Goal: Use online tool/utility: Utilize a website feature to perform a specific function

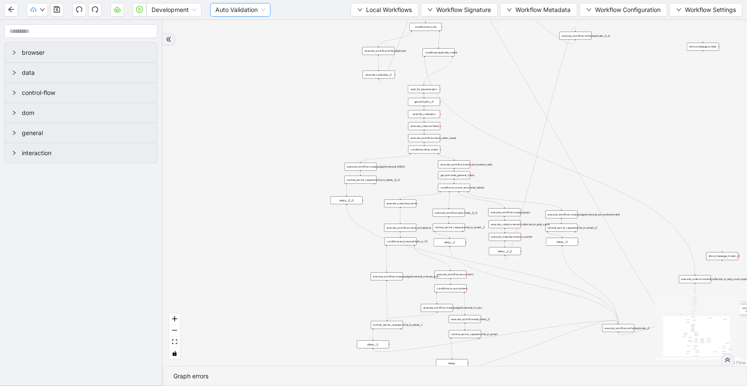
click at [238, 9] on span "Auto Validation" at bounding box center [240, 9] width 50 height 13
click at [230, 110] on div "trigger execute_workflow:check_exceptions execute_workflow:encounters execute_w…" at bounding box center [455, 193] width 584 height 346
click at [385, 10] on span "Local Workflows" at bounding box center [389, 9] width 46 height 9
click at [384, 24] on span "Select" at bounding box center [381, 25] width 56 height 9
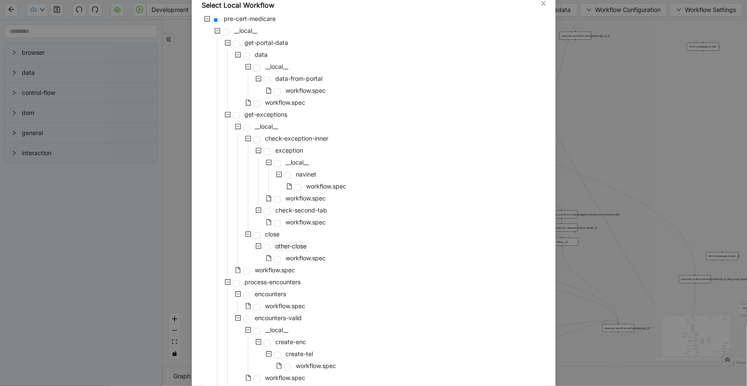
scroll to position [140, 0]
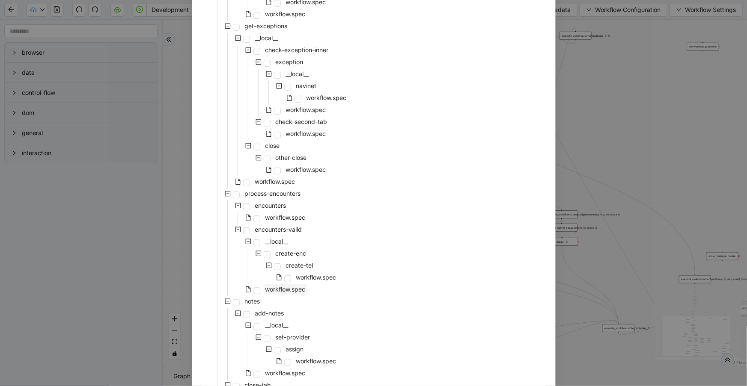
click at [295, 289] on span "workflow.spec" at bounding box center [285, 289] width 40 height 7
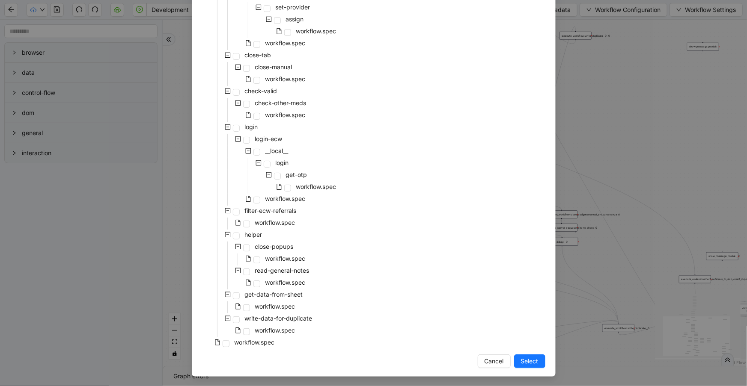
scroll to position [471, 0]
click at [531, 361] on span "Select" at bounding box center [530, 360] width 18 height 9
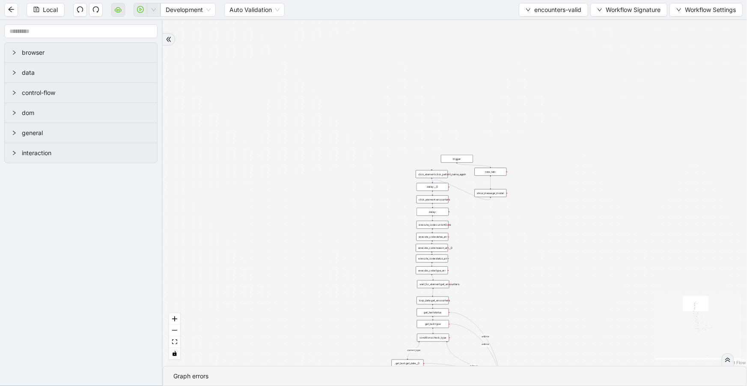
drag, startPoint x: 362, startPoint y: 268, endPoint x: 365, endPoint y: 243, distance: 25.4
click at [365, 243] on div "fallback inPast hasInPast fallback wrong_body inNewYear fallback fallback allIn…" at bounding box center [455, 193] width 584 height 346
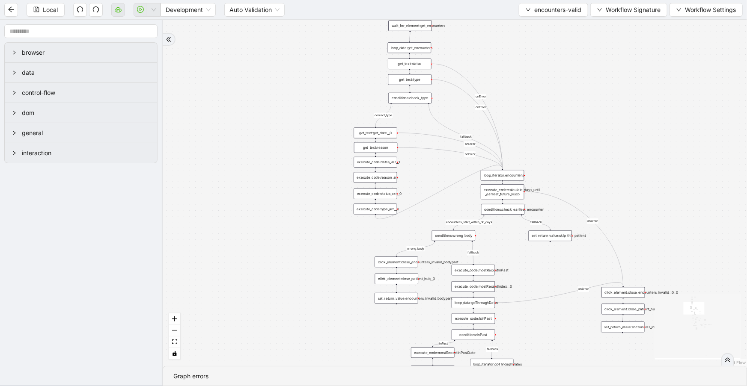
drag, startPoint x: 497, startPoint y: 336, endPoint x: 496, endPoint y: 13, distance: 323.1
click at [496, 13] on section "Local Development Auto Validation encounters-valid Workflow Signature Workflow …" at bounding box center [373, 193] width 747 height 386
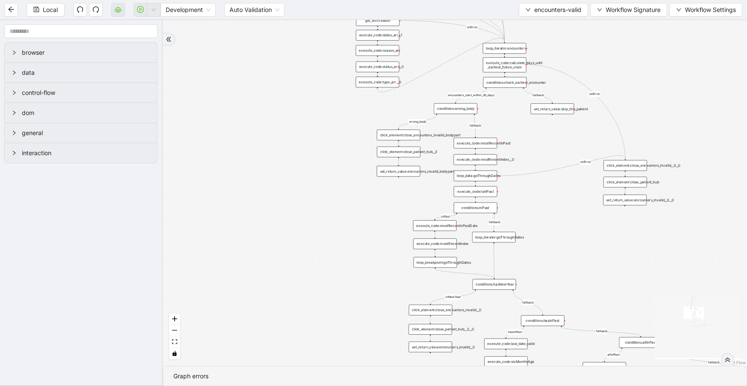
drag, startPoint x: 642, startPoint y: 50, endPoint x: 640, endPoint y: -1, distance: 51.8
click at [640, 0] on html "Local Development Auto Validation encounters-valid Workflow Signature Workflow …" at bounding box center [373, 193] width 747 height 386
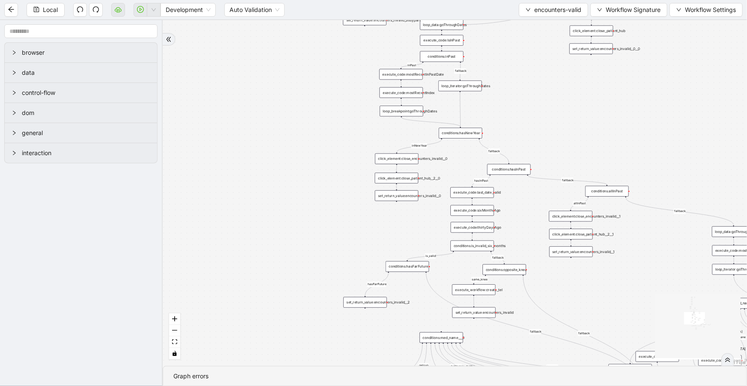
drag, startPoint x: 602, startPoint y: 243, endPoint x: 565, endPoint y: 124, distance: 124.9
click at [565, 124] on div "fallback inPast hasInPast fallback wrong_body inNewYear fallback fallback allIn…" at bounding box center [455, 193] width 584 height 346
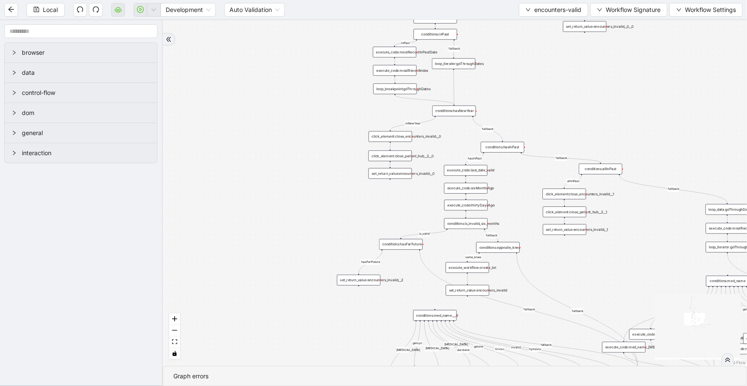
click at [730, 359] on icon "double-right" at bounding box center [727, 360] width 6 height 6
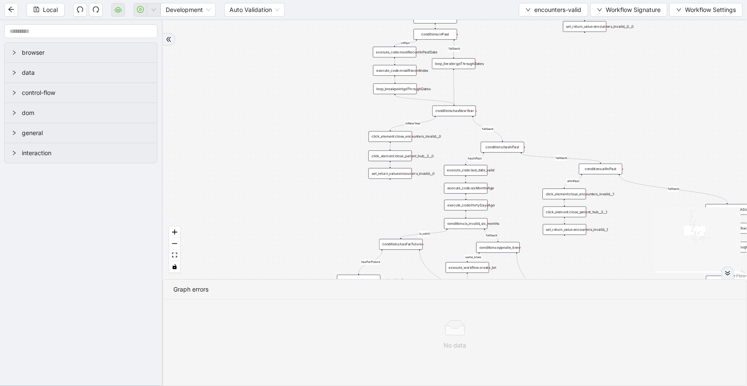
click at [591, 240] on div "fallback inPast hasInPast fallback wrong_body inNewYear fallback fallback allIn…" at bounding box center [455, 149] width 584 height 259
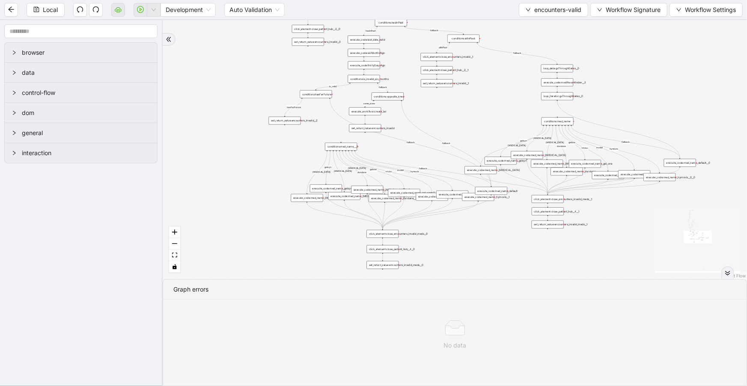
drag, startPoint x: 664, startPoint y: 122, endPoint x: 532, endPoint y: -34, distance: 204.7
click at [532, 0] on html "Local Development Auto Validation encounters-valid Workflow Signature Workflow …" at bounding box center [373, 193] width 747 height 386
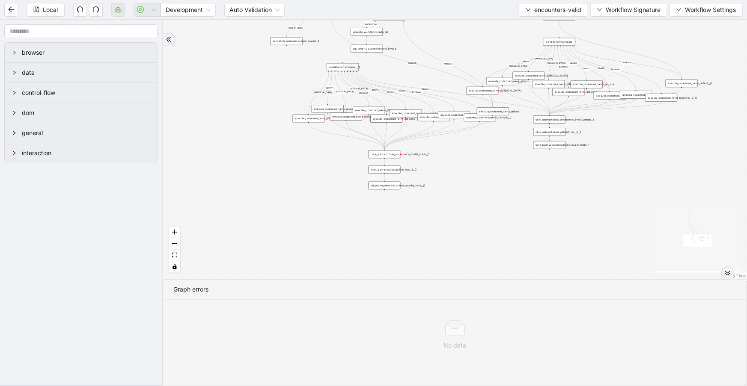
drag, startPoint x: 609, startPoint y: 206, endPoint x: 616, endPoint y: 179, distance: 28.2
click at [616, 179] on div "fallback inPast hasInPast fallback wrong_body inNewYear fallback fallback allIn…" at bounding box center [455, 149] width 584 height 259
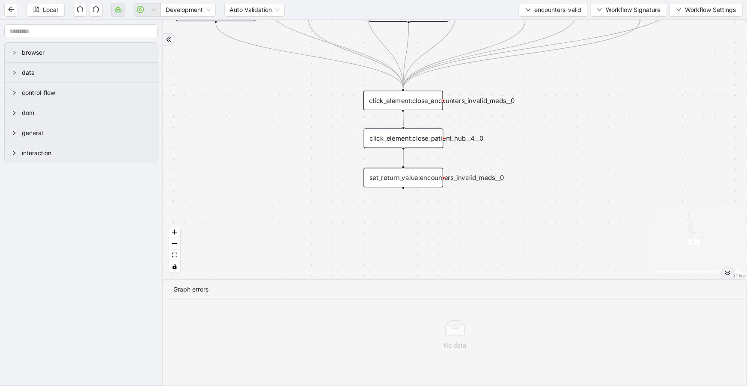
click at [411, 181] on div "set_return_value:encounters_invalid_meds__0" at bounding box center [404, 178] width 80 height 20
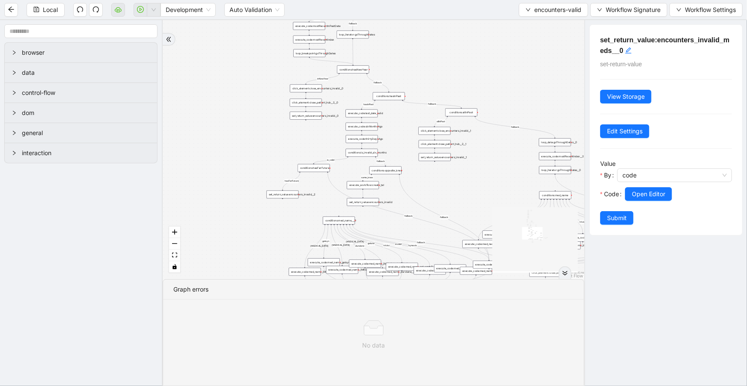
drag, startPoint x: 332, startPoint y: 184, endPoint x: 309, endPoint y: 322, distance: 140.2
click at [309, 322] on section "fallback inPast hasInPast fallback wrong_body inNewYear fallback fallback allIn…" at bounding box center [373, 203] width 421 height 366
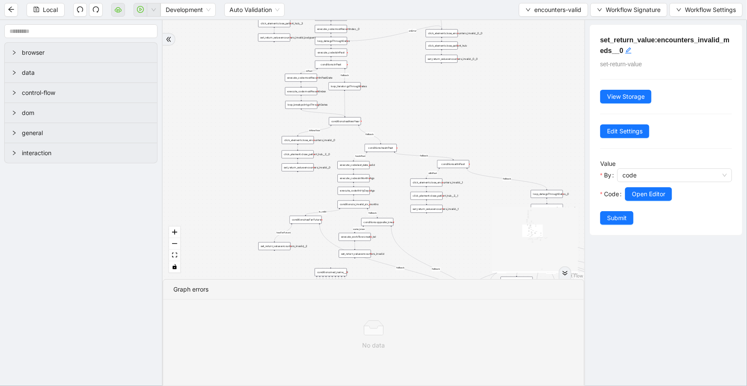
drag, startPoint x: 413, startPoint y: 51, endPoint x: 484, endPoint y: 64, distance: 71.8
click at [405, 101] on div "fallback inPast hasInPast fallback wrong_body inNewYear fallback fallback allIn…" at bounding box center [373, 149] width 421 height 259
click at [599, 15] on button "Workflow Signature" at bounding box center [628, 10] width 77 height 14
click at [528, 86] on div "fallback inPast hasInPast fallback wrong_body inNewYear fallback fallback allIn…" at bounding box center [373, 149] width 421 height 259
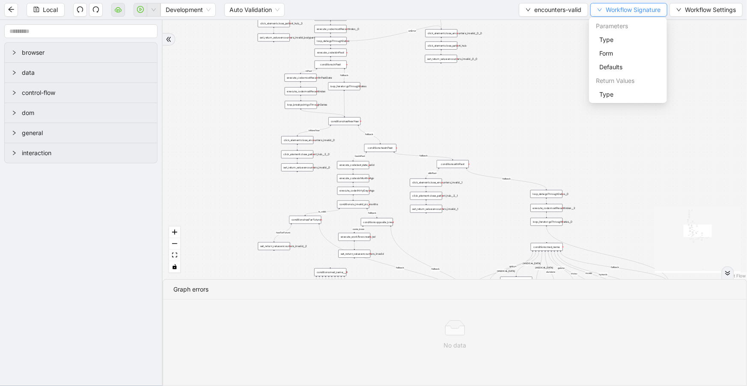
click at [605, 9] on span "Workflow Signature" at bounding box center [632, 9] width 55 height 9
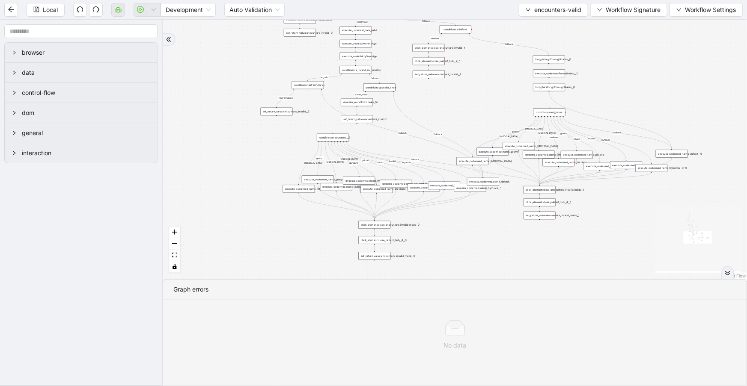
drag, startPoint x: 625, startPoint y: 77, endPoint x: 626, endPoint y: 62, distance: 15.0
click at [626, 62] on div "fallback inPast hasInPast fallback wrong_body inNewYear fallback fallback allIn…" at bounding box center [455, 149] width 584 height 259
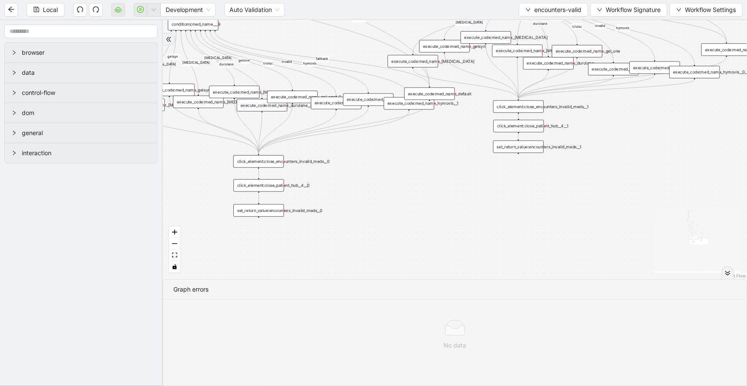
drag, startPoint x: 609, startPoint y: 147, endPoint x: 608, endPoint y: 110, distance: 37.7
click at [608, 110] on div "fallback inPast hasInPast fallback wrong_body inNewYear fallback fallback allIn…" at bounding box center [455, 149] width 584 height 259
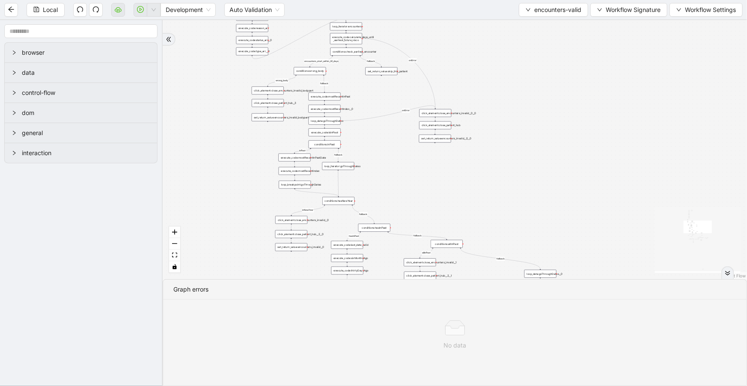
drag, startPoint x: 423, startPoint y: 82, endPoint x: 435, endPoint y: 280, distance: 198.5
click at [436, 308] on section "fallback inPast hasInPast fallback wrong_body inNewYear fallback fallback allIn…" at bounding box center [455, 203] width 584 height 366
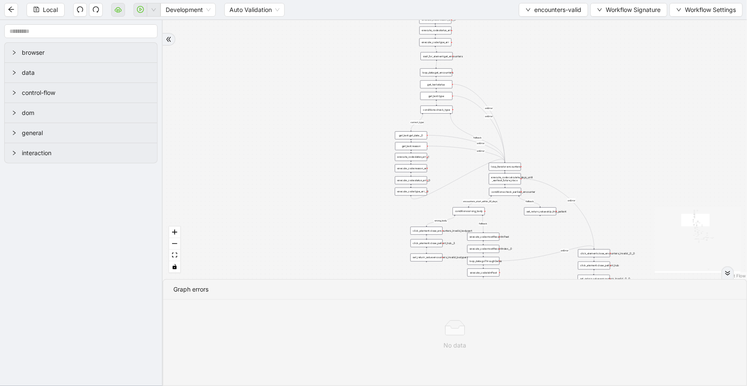
drag, startPoint x: 415, startPoint y: 163, endPoint x: 584, endPoint y: 222, distance: 178.8
click at [575, 304] on section "fallback inPast hasInPast fallback wrong_body inNewYear fallback fallback allIn…" at bounding box center [455, 203] width 584 height 366
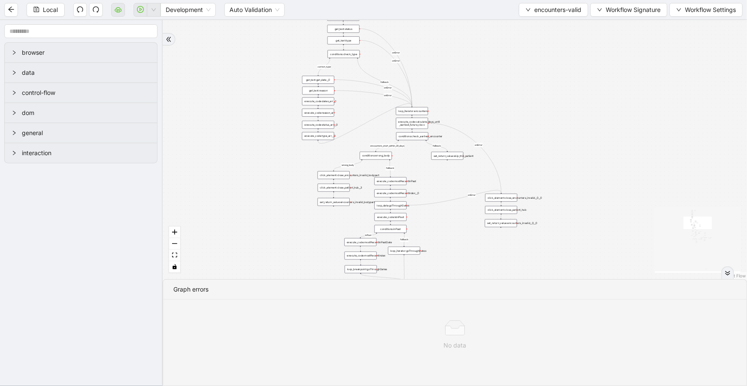
drag, startPoint x: 601, startPoint y: 166, endPoint x: 520, endPoint y: -19, distance: 202.0
click at [520, 0] on html "Local Development Auto Validation encounters-valid Workflow Signature Workflow …" at bounding box center [373, 193] width 747 height 386
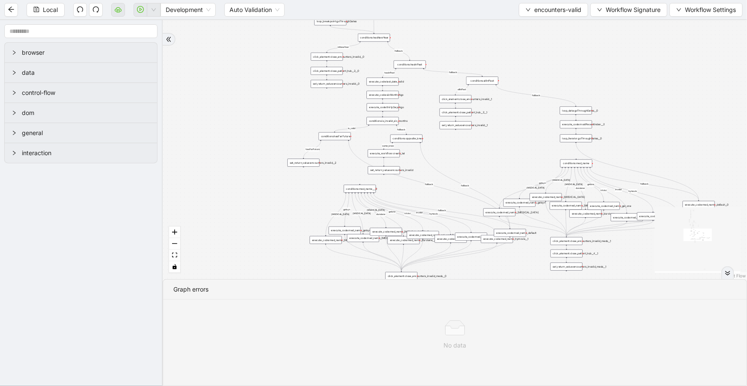
drag, startPoint x: 586, startPoint y: 133, endPoint x: 564, endPoint y: -34, distance: 168.8
click at [564, 0] on html "Local Development Auto Validation encounters-valid Workflow Signature Workflow …" at bounding box center [373, 193] width 747 height 386
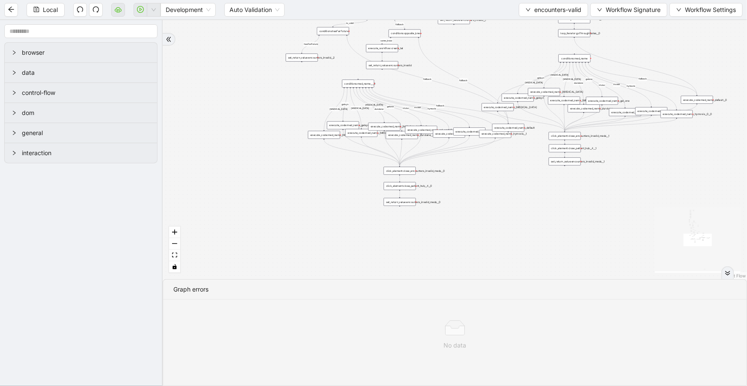
drag, startPoint x: 526, startPoint y: 198, endPoint x: 526, endPoint y: 167, distance: 30.8
click at [526, 167] on div "fallback inPast hasInPast fallback wrong_body inNewYear fallback fallback allIn…" at bounding box center [455, 149] width 584 height 259
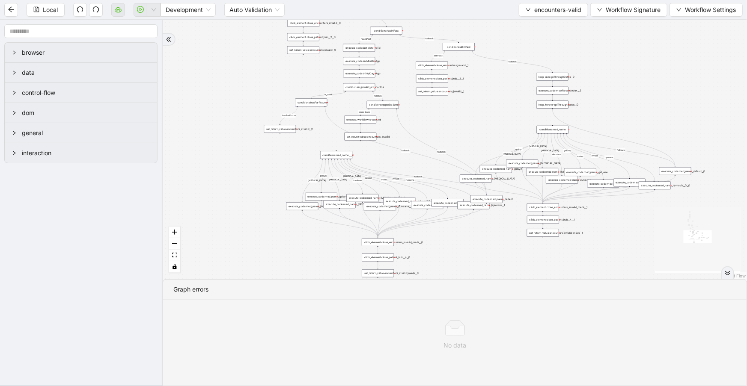
drag, startPoint x: 507, startPoint y: 206, endPoint x: 727, endPoint y: 240, distance: 223.5
click at [507, 258] on div "fallback inPast hasInPast fallback wrong_body inNewYear fallback fallback allIn…" at bounding box center [455, 149] width 584 height 259
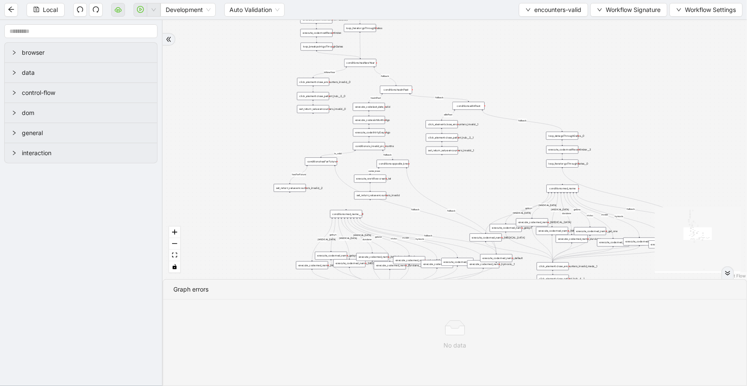
drag, startPoint x: 261, startPoint y: 94, endPoint x: 239, endPoint y: 202, distance: 109.9
click at [240, 190] on div "fallback inPast hasInPast fallback wrong_body inNewYear fallback fallback allIn…" at bounding box center [455, 149] width 584 height 259
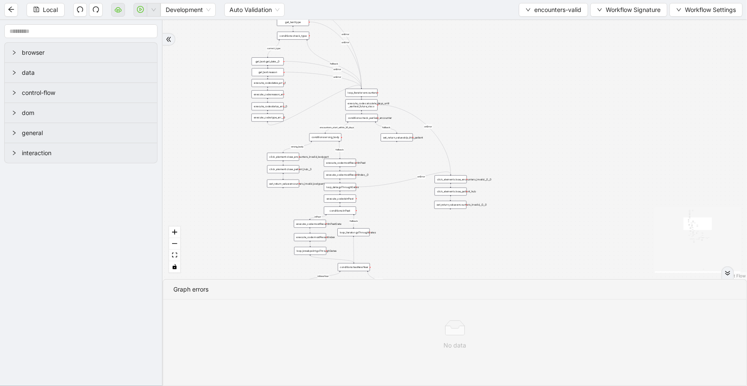
drag, startPoint x: 484, startPoint y: 195, endPoint x: 489, endPoint y: 238, distance: 43.2
click at [487, 243] on div "fallback inPast hasInPast fallback wrong_body inNewYear fallback fallback allIn…" at bounding box center [455, 149] width 584 height 259
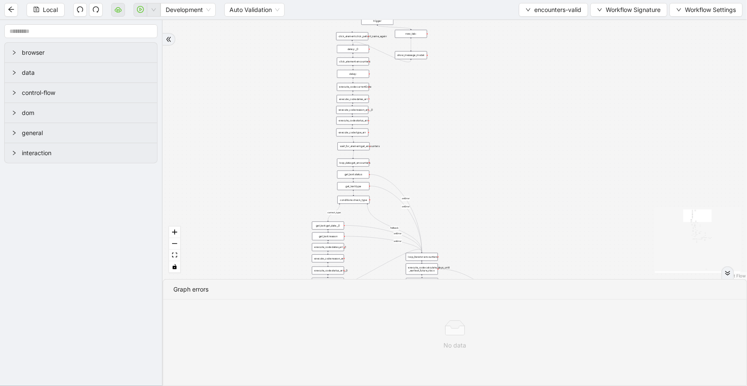
drag, startPoint x: 411, startPoint y: 31, endPoint x: 476, endPoint y: 216, distance: 196.0
click at [478, 219] on div "fallback inPast hasInPast fallback wrong_body inNewYear fallback fallback allIn…" at bounding box center [455, 149] width 584 height 259
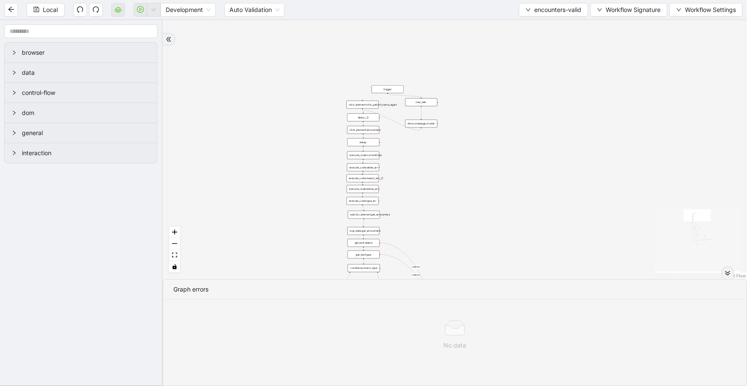
drag, startPoint x: 472, startPoint y: 157, endPoint x: 474, endPoint y: 202, distance: 45.4
click at [474, 202] on div "fallback inPast hasInPast fallback wrong_body inNewYear fallback fallback allIn…" at bounding box center [455, 149] width 584 height 259
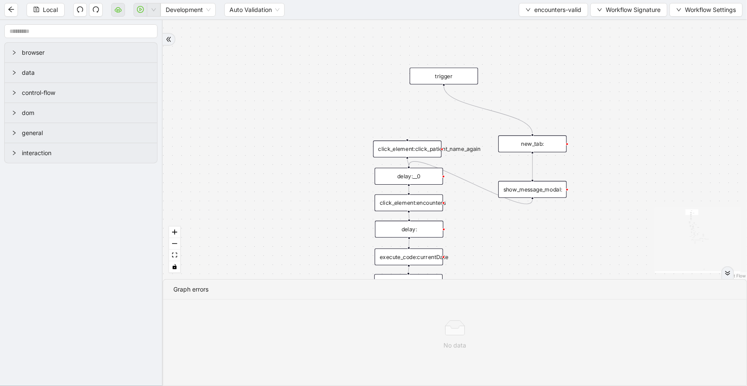
drag, startPoint x: 458, startPoint y: 115, endPoint x: 462, endPoint y: 74, distance: 41.3
click at [462, 74] on div "trigger" at bounding box center [444, 76] width 68 height 17
drag, startPoint x: 444, startPoint y: 85, endPoint x: 412, endPoint y: 137, distance: 60.7
click at [412, 137] on div "fallback inPast hasInPast fallback wrong_body inNewYear fallback fallback allIn…" at bounding box center [455, 149] width 584 height 259
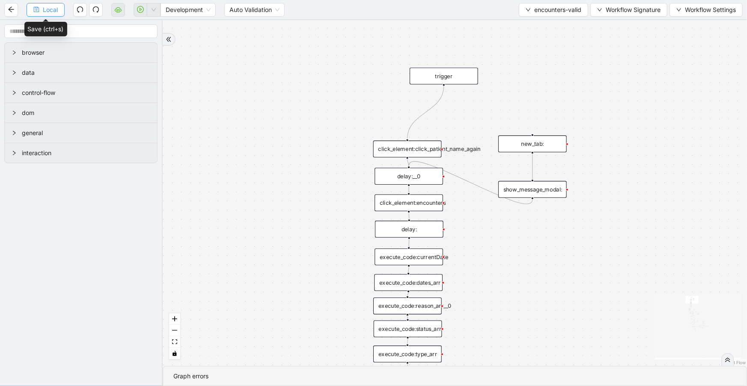
click at [46, 12] on span "Local" at bounding box center [50, 9] width 15 height 9
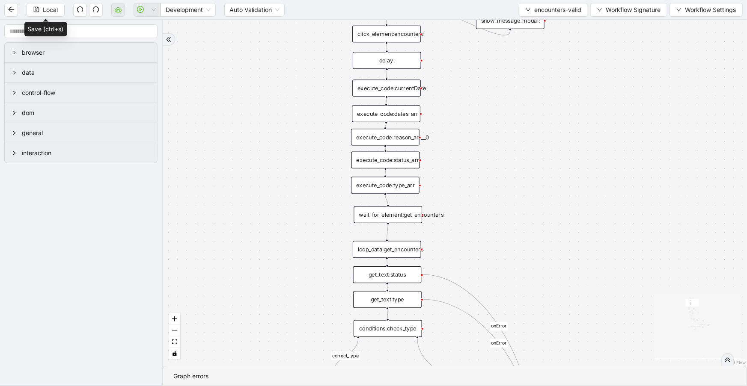
drag, startPoint x: 561, startPoint y: 291, endPoint x: 537, endPoint y: 116, distance: 177.0
click at [537, 116] on div "fallback inPast hasInPast fallback wrong_body inNewYear fallback fallback allIn…" at bounding box center [455, 193] width 584 height 346
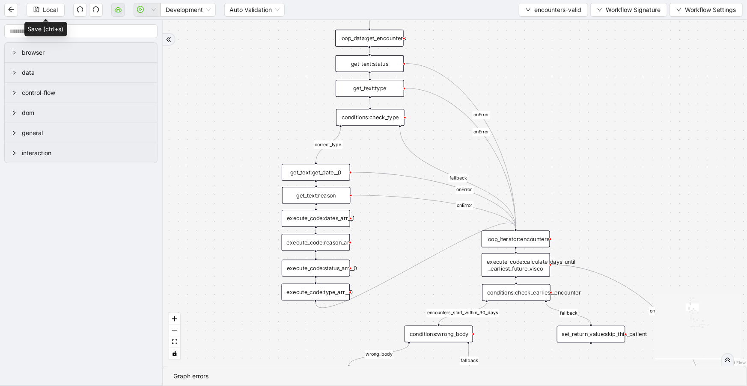
drag, startPoint x: 565, startPoint y: 240, endPoint x: 554, endPoint y: 92, distance: 148.9
click at [552, 91] on div "fallback inPast hasInPast fallback wrong_body inNewYear fallback fallback allIn…" at bounding box center [455, 193] width 584 height 346
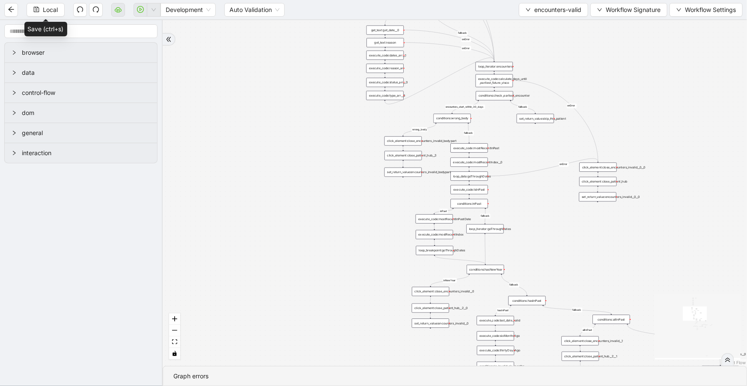
drag, startPoint x: 642, startPoint y: 171, endPoint x: 592, endPoint y: 43, distance: 137.8
click at [592, 43] on div "fallback inPast hasInPast fallback wrong_body inNewYear fallback fallback allIn…" at bounding box center [455, 193] width 584 height 346
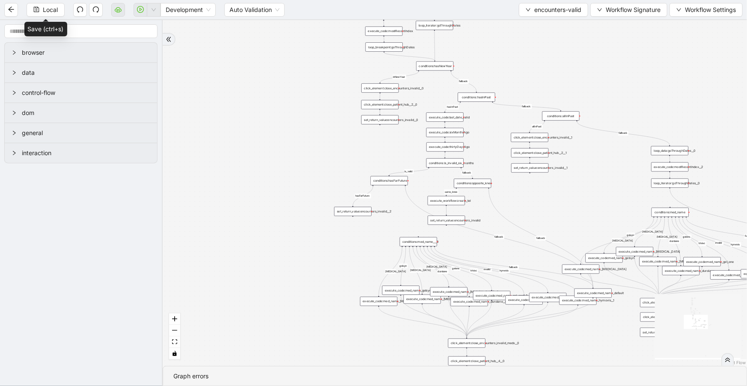
drag, startPoint x: 535, startPoint y: 44, endPoint x: 522, endPoint y: -7, distance: 52.5
click at [522, 0] on html "Local Development Auto Validation encounters-valid Workflow Signature Workflow …" at bounding box center [373, 193] width 747 height 386
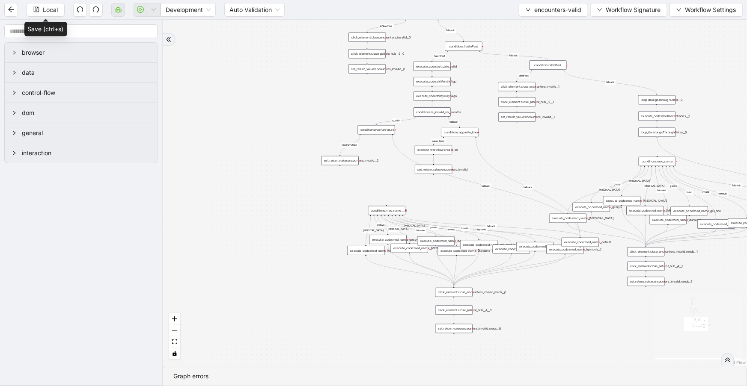
drag, startPoint x: 383, startPoint y: 191, endPoint x: 386, endPoint y: 211, distance: 20.0
click at [386, 211] on div "conditions:med_name___0" at bounding box center [386, 210] width 37 height 9
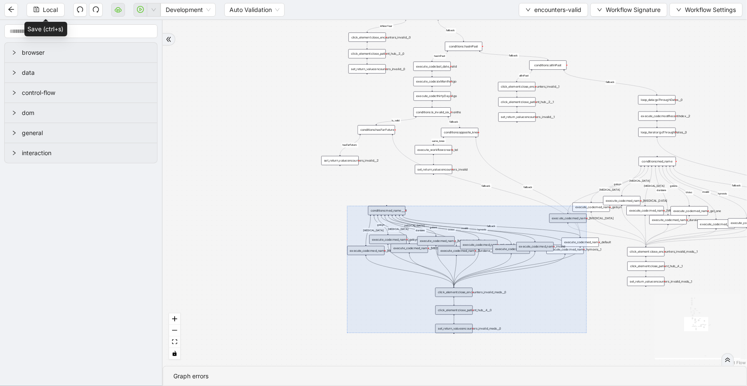
drag, startPoint x: 430, startPoint y: 249, endPoint x: 503, endPoint y: 323, distance: 104.4
click at [504, 354] on div "fallback inPast hasInPast fallback wrong_body inNewYear fallback fallback allIn…" at bounding box center [455, 193] width 584 height 346
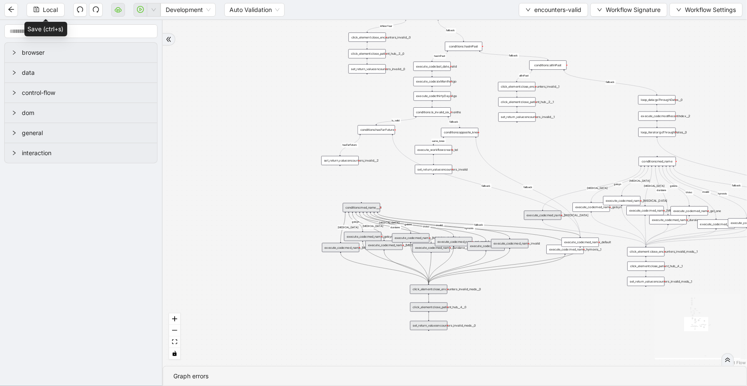
drag, startPoint x: 491, startPoint y: 309, endPoint x: 466, endPoint y: 306, distance: 25.4
click at [447, 306] on div "click_element:close_patient_hub__4__0" at bounding box center [428, 307] width 37 height 9
click at [526, 308] on div "fallback inPast hasInPast fallback wrong_body inNewYear fallback fallback allIn…" at bounding box center [455, 193] width 584 height 346
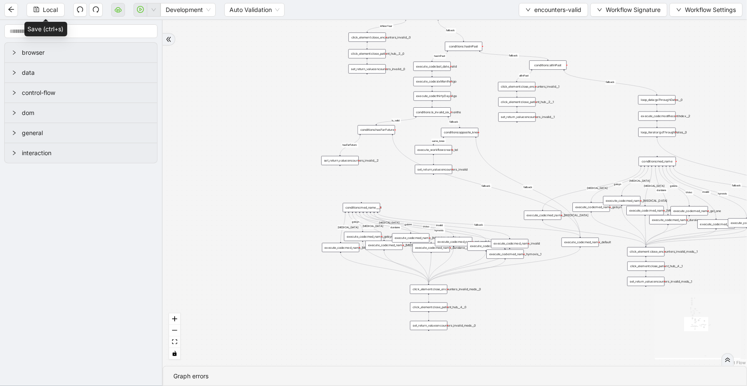
drag, startPoint x: 554, startPoint y: 249, endPoint x: 494, endPoint y: 254, distance: 60.1
click at [494, 254] on div "execute_code:med_name_hymovis__1" at bounding box center [505, 254] width 37 height 9
drag, startPoint x: 569, startPoint y: 241, endPoint x: 483, endPoint y: 190, distance: 100.3
click at [483, 190] on div "execute_code:med_name_default" at bounding box center [493, 191] width 37 height 9
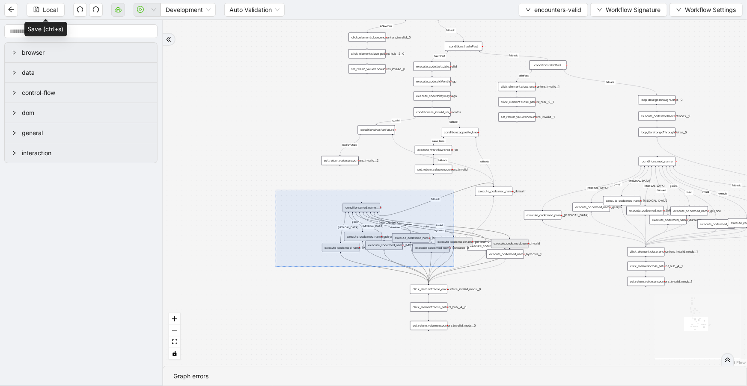
drag, startPoint x: 276, startPoint y: 190, endPoint x: 460, endPoint y: 261, distance: 197.2
click at [445, 263] on div "fallback inPast hasInPast fallback wrong_body inNewYear fallback fallback allIn…" at bounding box center [455, 193] width 584 height 346
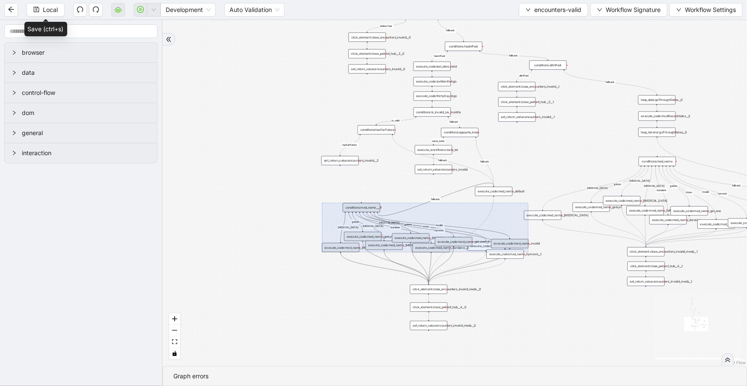
click at [536, 265] on div "fallback inPast hasInPast fallback wrong_body inNewYear fallback fallback allIn…" at bounding box center [455, 193] width 584 height 346
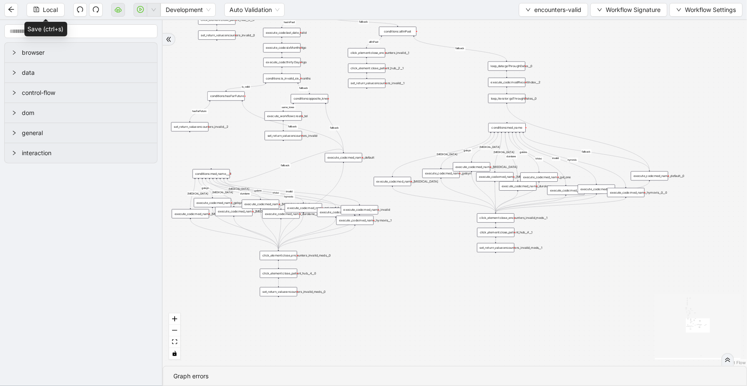
drag, startPoint x: 542, startPoint y: 268, endPoint x: 487, endPoint y: 243, distance: 60.3
click at [425, 237] on div "fallback inPast hasInPast fallback wrong_body inNewYear fallback fallback allIn…" at bounding box center [455, 193] width 584 height 346
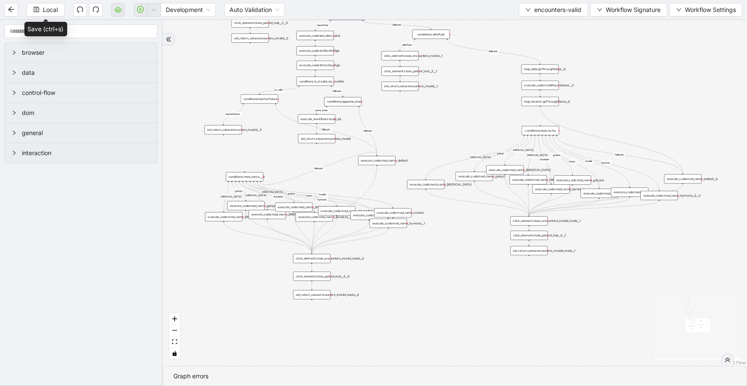
click at [487, 243] on div "fallback inPast hasInPast fallback wrong_body inNewYear fallback fallback allIn…" at bounding box center [455, 193] width 584 height 346
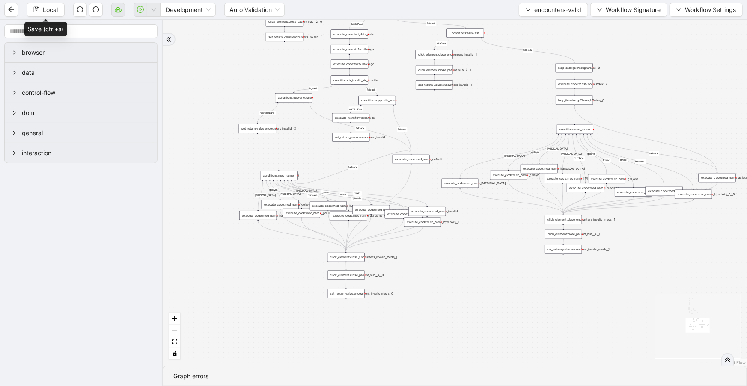
drag, startPoint x: 482, startPoint y: 240, endPoint x: 488, endPoint y: 240, distance: 5.6
click at [488, 240] on div "fallback inPast hasInPast fallback wrong_body inNewYear fallback fallback allIn…" at bounding box center [455, 193] width 584 height 346
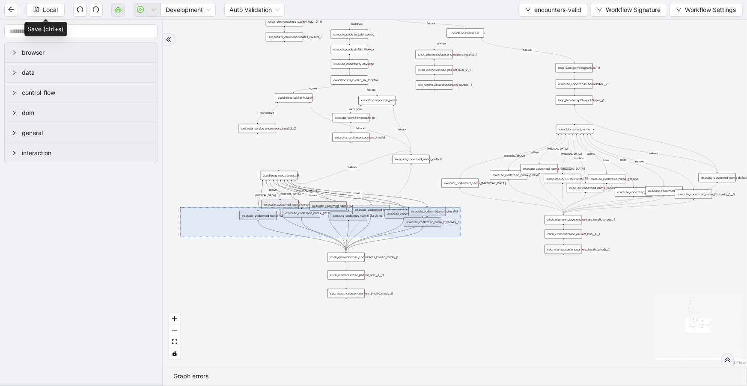
drag, startPoint x: 461, startPoint y: 237, endPoint x: 180, endPoint y: 208, distance: 282.3
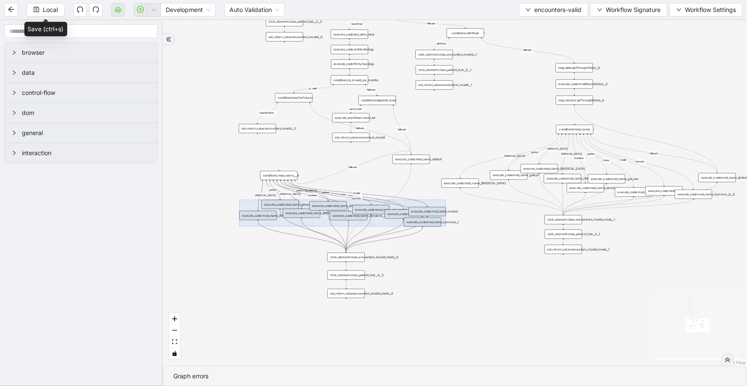
click at [455, 248] on div "fallback inPast hasInPast fallback wrong_body inNewYear fallback fallback allIn…" at bounding box center [455, 193] width 584 height 346
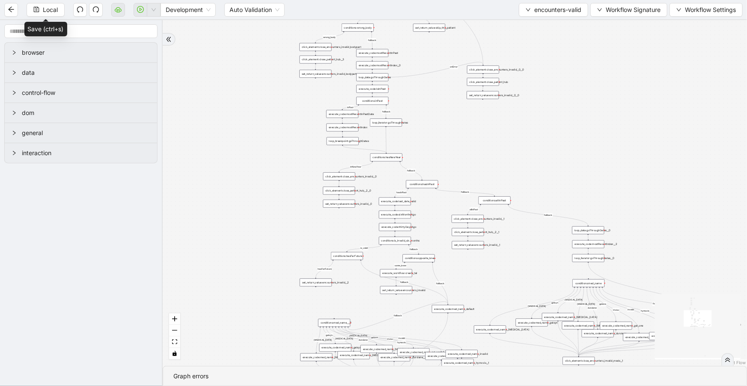
drag, startPoint x: 629, startPoint y: 110, endPoint x: 685, endPoint y: 220, distance: 123.1
click at [685, 220] on div "fallback inPast hasInPast fallback wrong_body inNewYear fallback fallback allIn…" at bounding box center [455, 193] width 584 height 346
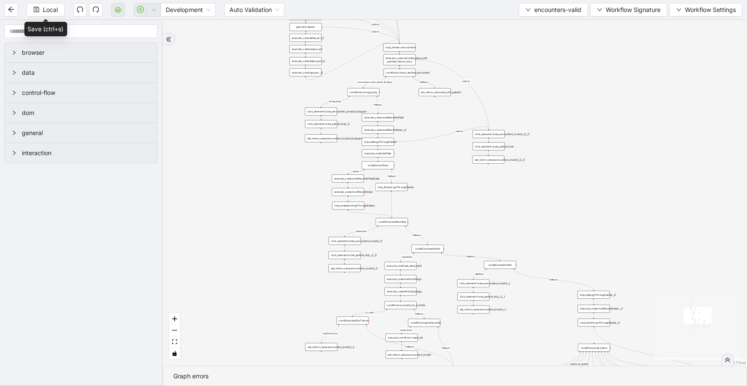
drag, startPoint x: 581, startPoint y: 143, endPoint x: 593, endPoint y: 182, distance: 41.0
click at [588, 192] on div "fallback inPast hasInPast fallback wrong_body inNewYear fallback fallback allIn…" at bounding box center [455, 193] width 584 height 346
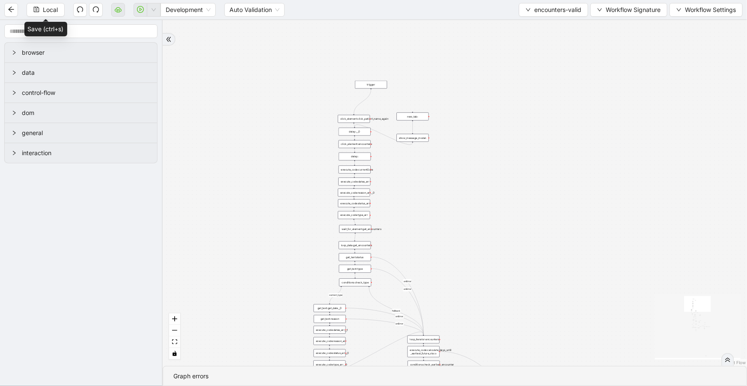
drag, startPoint x: 533, startPoint y: 95, endPoint x: 522, endPoint y: 263, distance: 168.9
click at [551, 341] on div "fallback inPast hasInPast fallback wrong_body inNewYear fallback fallback allIn…" at bounding box center [455, 193] width 584 height 346
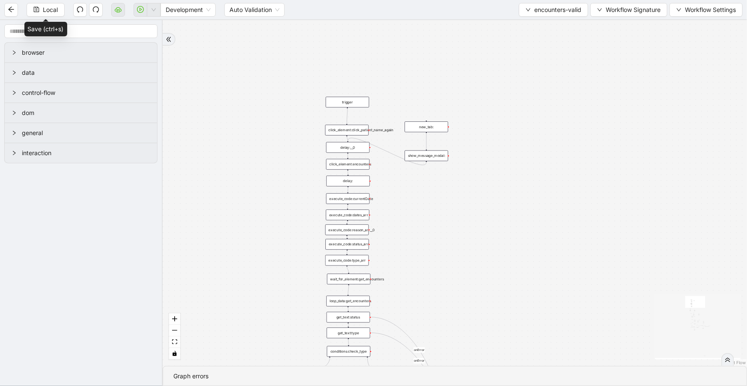
drag, startPoint x: 374, startPoint y: 84, endPoint x: 351, endPoint y: 102, distance: 29.2
click at [351, 102] on div "trigger" at bounding box center [347, 102] width 43 height 11
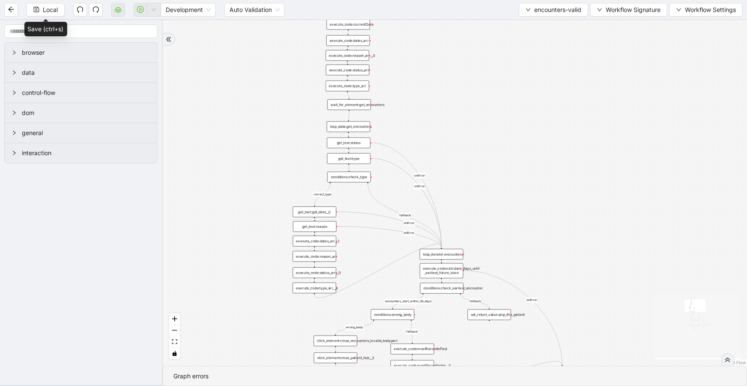
drag, startPoint x: 482, startPoint y: 279, endPoint x: 495, endPoint y: 159, distance: 120.5
click at [490, 148] on div "fallback inPast hasInPast fallback wrong_body inNewYear fallback fallback allIn…" at bounding box center [455, 193] width 584 height 346
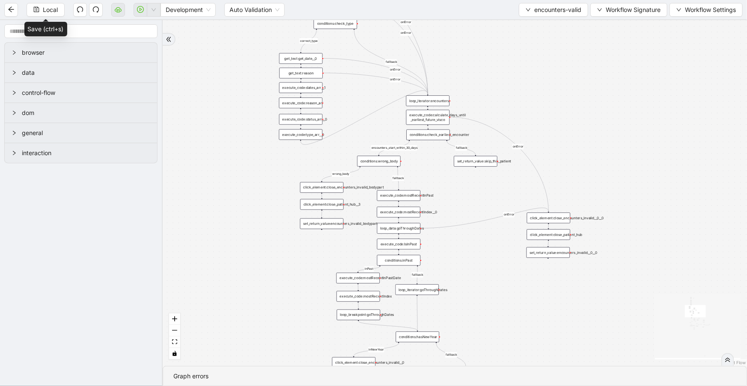
drag, startPoint x: 518, startPoint y: 86, endPoint x: 518, endPoint y: 67, distance: 18.4
click at [518, 70] on div "fallback inPast hasInPast fallback wrong_body inNewYear fallback fallback allIn…" at bounding box center [455, 193] width 584 height 346
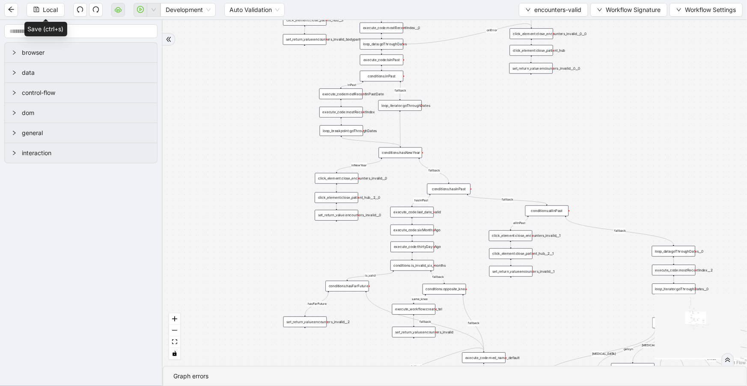
drag, startPoint x: 501, startPoint y: 131, endPoint x: 499, endPoint y: 126, distance: 4.8
click at [501, 123] on div "fallback inPast hasInPast fallback wrong_body inNewYear fallback fallback allIn…" at bounding box center [455, 193] width 584 height 346
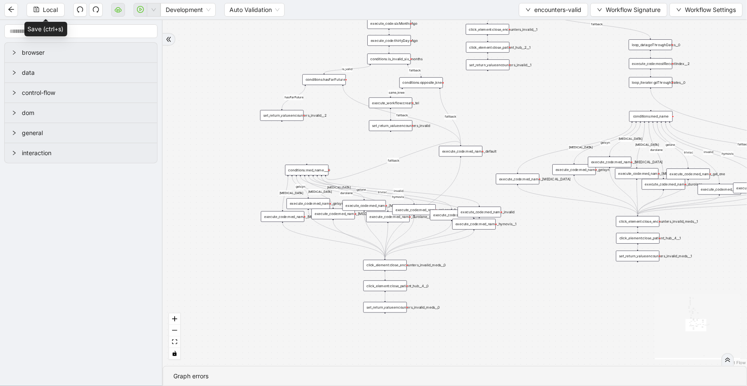
drag, startPoint x: 526, startPoint y: 274, endPoint x: 509, endPoint y: 121, distance: 154.5
click at [510, 123] on div "fallback inPast hasInPast fallback wrong_body inNewYear fallback fallback allIn…" at bounding box center [455, 193] width 584 height 346
